Goal: Contribute content

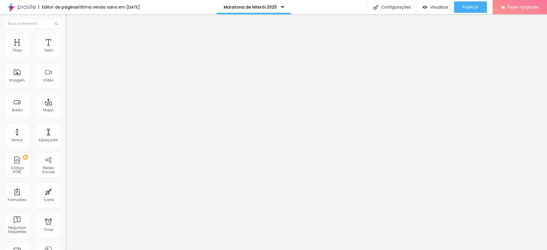
click at [66, 49] on span "Trocar imagem" at bounding box center [81, 46] width 31 height 5
click at [66, 54] on input "Click me" at bounding box center [100, 51] width 68 height 6
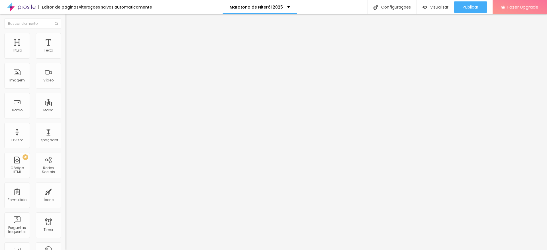
drag, startPoint x: 26, startPoint y: 62, endPoint x: 0, endPoint y: 67, distance: 26.0
click at [66, 67] on div "Texto Click me Alinhamento [GEOGRAPHIC_DATA] Link URL https:// Abrir em uma nov…" at bounding box center [99, 85] width 66 height 83
type input "Fotop"
drag, startPoint x: 21, startPoint y: 66, endPoint x: 2, endPoint y: 65, distance: 19.1
click at [66, 65] on div "Texto Fotop Alinhamento [GEOGRAPHIC_DATA] Link URL https:// Abrir em uma nova a…" at bounding box center [99, 85] width 66 height 83
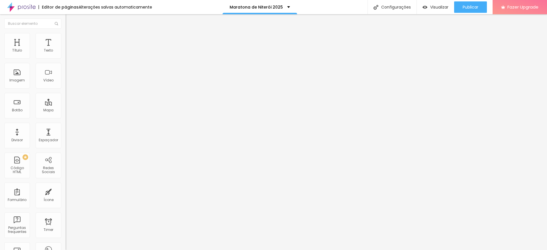
click at [66, 38] on li "Estilo" at bounding box center [99, 36] width 66 height 6
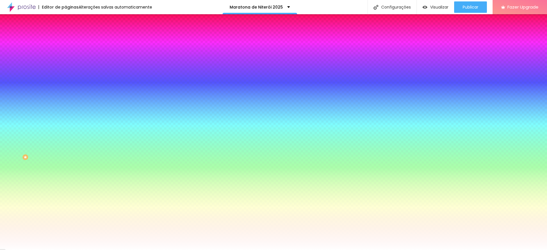
click at [66, 39] on li "Avançado" at bounding box center [99, 42] width 66 height 6
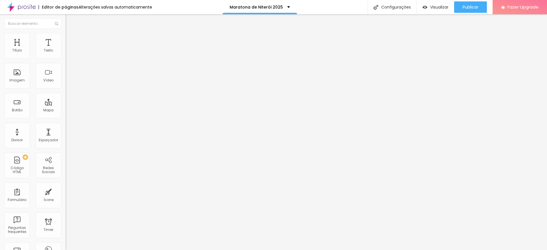
click at [66, 33] on img at bounding box center [68, 35] width 5 height 5
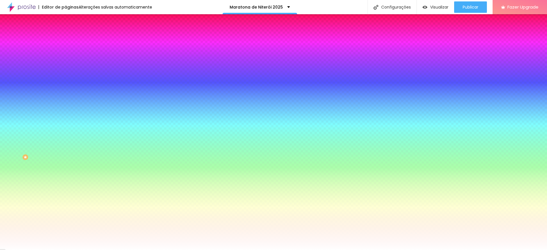
click at [66, 32] on img at bounding box center [68, 29] width 5 height 5
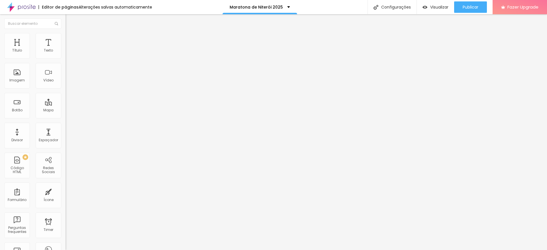
click at [66, 54] on input "text" at bounding box center [100, 51] width 68 height 6
type input "Fotop"
click at [66, 114] on input "https://" at bounding box center [100, 115] width 68 height 6
drag, startPoint x: 0, startPoint y: 120, endPoint x: 0, endPoint y: 123, distance: 3.1
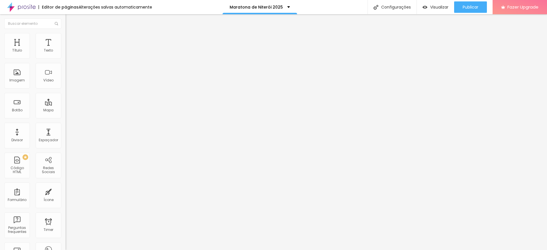
click at [66, 123] on div "Texto Fotop Alinhamento [GEOGRAPHIC_DATA] Link URL https:// Abrir em uma nova a…" at bounding box center [99, 85] width 66 height 83
paste input "[DOMAIN_NAME][URL]"
type input "[URL][DOMAIN_NAME]"
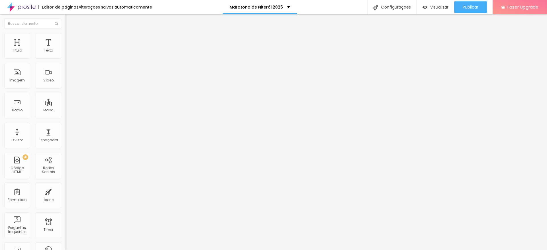
drag, startPoint x: 15, startPoint y: 62, endPoint x: 0, endPoint y: 62, distance: 14.8
click at [66, 62] on div "Texto Click me Alinhamento [GEOGRAPHIC_DATA] Link URL https:// Abrir em uma nov…" at bounding box center [99, 85] width 66 height 83
type input "Banlek"
drag, startPoint x: 25, startPoint y: 63, endPoint x: 1, endPoint y: 62, distance: 24.5
click at [66, 62] on div "Texto Click me Alinhamento [GEOGRAPHIC_DATA] Link URL https:// Abrir em uma nov…" at bounding box center [99, 85] width 66 height 83
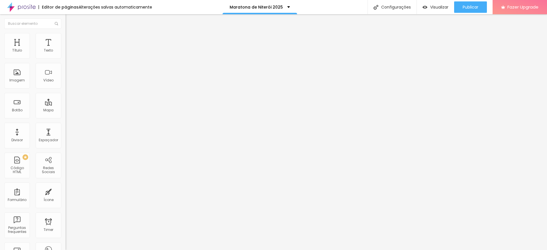
type input "Fotto"
click at [66, 117] on input "https://" at bounding box center [100, 115] width 68 height 6
drag, startPoint x: 33, startPoint y: 117, endPoint x: 0, endPoint y: 117, distance: 33.3
click at [66, 117] on div "Texto [PERSON_NAME] [GEOGRAPHIC_DATA] Link URL https:// Abrir em uma nova aba" at bounding box center [99, 85] width 66 height 83
drag, startPoint x: 33, startPoint y: 121, endPoint x: 0, endPoint y: 121, distance: 32.8
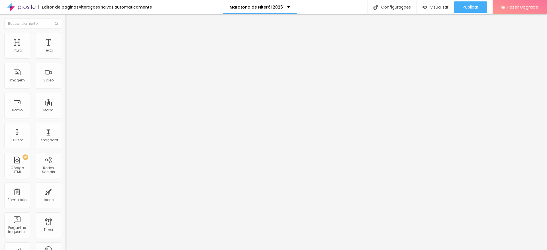
click at [66, 121] on div "Texto Banlek Alinhamento [GEOGRAPHIC_DATA] Link URL https:// Abrir em uma nova …" at bounding box center [99, 85] width 66 height 83
paste input "[DOMAIN_NAME][URL]"
type input "[URL][DOMAIN_NAME]"
click at [66, 166] on div "Editar Botão Conteúdo Estilo Avançado Texto Banlek Alinhamento Tamanho Normal P…" at bounding box center [99, 132] width 66 height 236
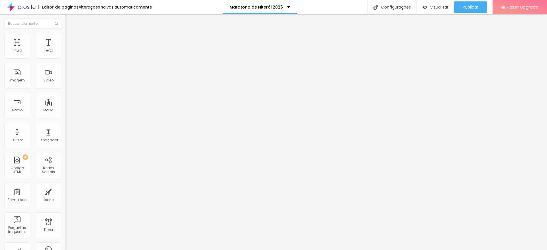
scroll to position [0, 0]
click at [66, 116] on input "text" at bounding box center [100, 115] width 68 height 6
paste input "[URL][DOMAIN_NAME]"
type input "[URL][DOMAIN_NAME]"
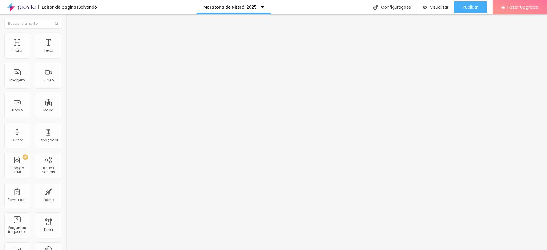
click at [66, 167] on div "Editar Botão Conteúdo Estilo Avançado Texto [PERSON_NAME] Tamanho Normal Pequen…" at bounding box center [99, 132] width 66 height 236
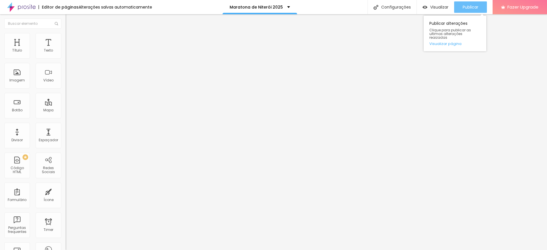
click at [474, 5] on span "Publicar" at bounding box center [471, 7] width 16 height 5
click at [473, 2] on div "Publicar" at bounding box center [471, 6] width 16 height 11
click at [464, 9] on span "Publicar" at bounding box center [471, 7] width 16 height 5
click at [66, 49] on span "Trocar imagem" at bounding box center [81, 46] width 31 height 5
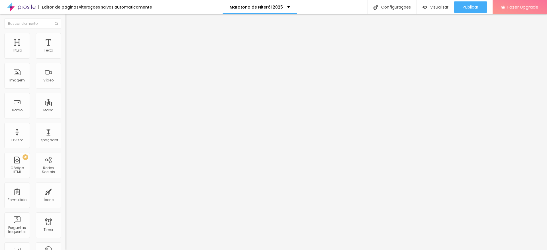
click at [472, 7] on span "Publicar" at bounding box center [471, 7] width 16 height 5
click at [473, 3] on div "Publicar" at bounding box center [471, 6] width 16 height 11
click at [66, 49] on span "Trocar imagem" at bounding box center [81, 46] width 31 height 5
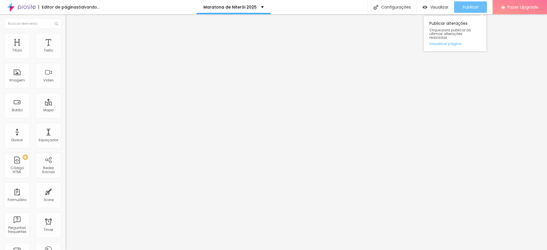
click at [471, 3] on div "Publicar" at bounding box center [471, 6] width 16 height 11
click at [481, 7] on button "Publicar" at bounding box center [470, 6] width 33 height 11
